Goal: Information Seeking & Learning: Learn about a topic

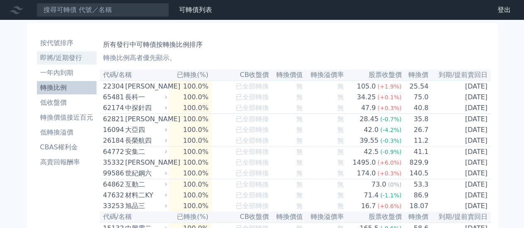
click at [64, 61] on li "即將/近期發行" at bounding box center [67, 58] width 60 height 10
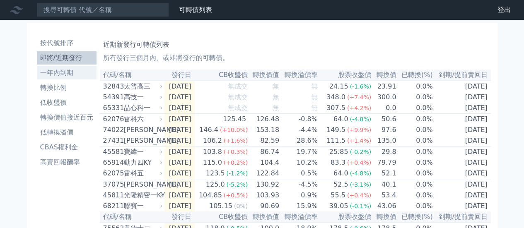
click at [61, 71] on li "一年內到期" at bounding box center [67, 73] width 60 height 10
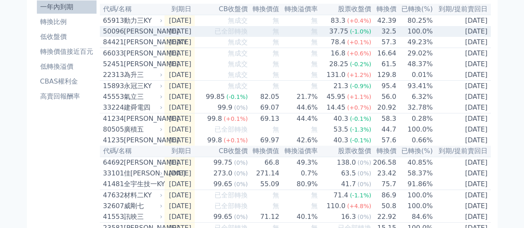
scroll to position [83, 0]
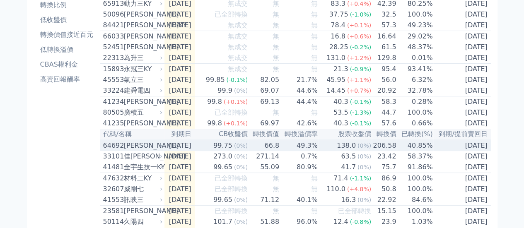
click at [125, 151] on div "[PERSON_NAME]" at bounding box center [142, 146] width 37 height 10
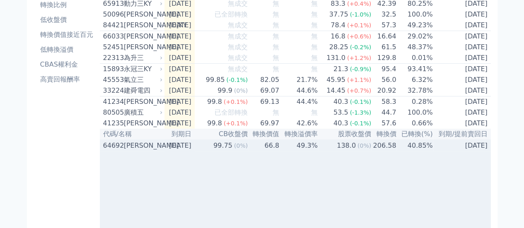
click at [125, 151] on div "[PERSON_NAME]" at bounding box center [142, 146] width 37 height 10
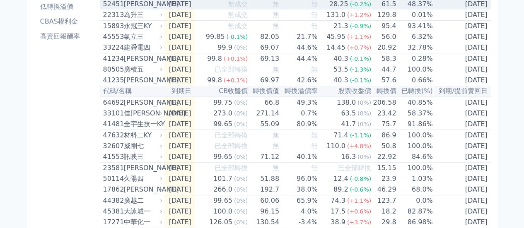
scroll to position [489, 0]
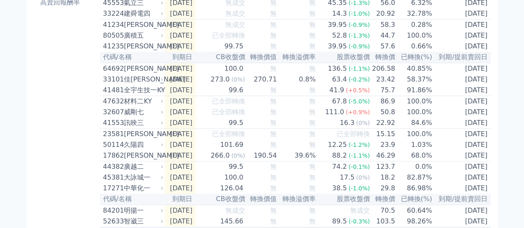
scroll to position [158, 0]
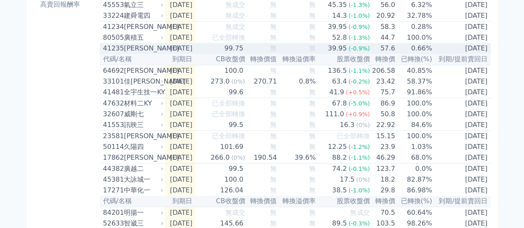
click at [114, 53] on div "41235" at bounding box center [112, 48] width 19 height 10
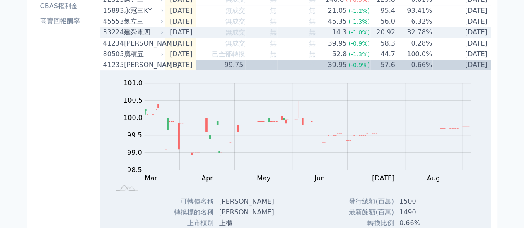
scroll to position [75, 0]
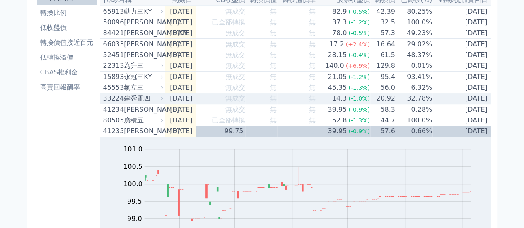
click at [118, 104] on div "33224" at bounding box center [112, 99] width 19 height 10
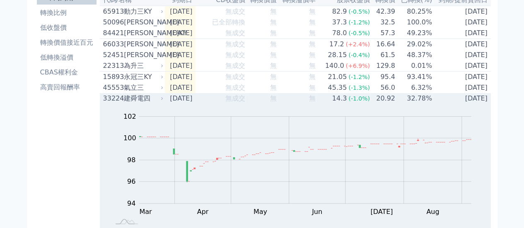
click at [118, 104] on div "33224" at bounding box center [112, 99] width 19 height 10
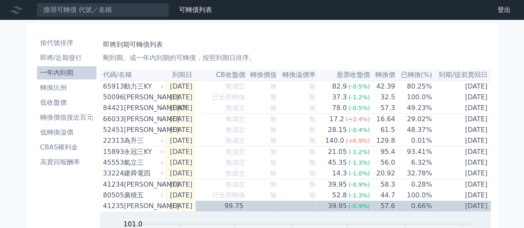
scroll to position [0, 0]
click at [68, 55] on li "即將/近期發行" at bounding box center [67, 58] width 60 height 10
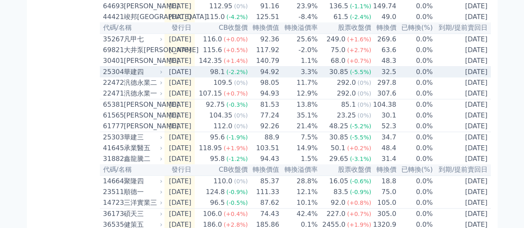
scroll to position [373, 0]
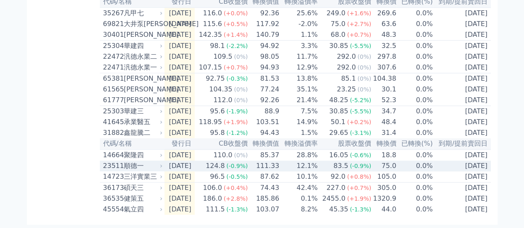
click at [131, 171] on div "順德一" at bounding box center [142, 166] width 37 height 10
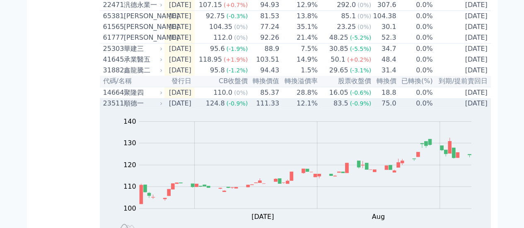
scroll to position [415, 0]
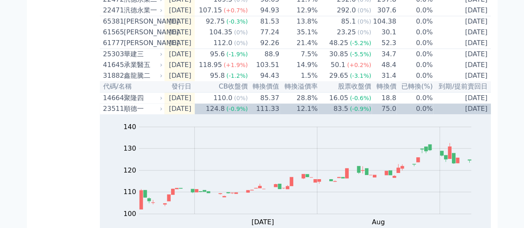
click at [55, 108] on div "按代號排序 即將/近期發行 一年內到期 轉換比例 低收盤價 轉換價值接近百元 低轉換溢價 CBAS權利金 高賣回報酬率" at bounding box center [67, 23] width 66 height 808
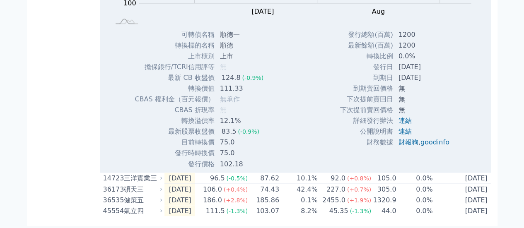
scroll to position [663, 0]
